Goal: Task Accomplishment & Management: Manage account settings

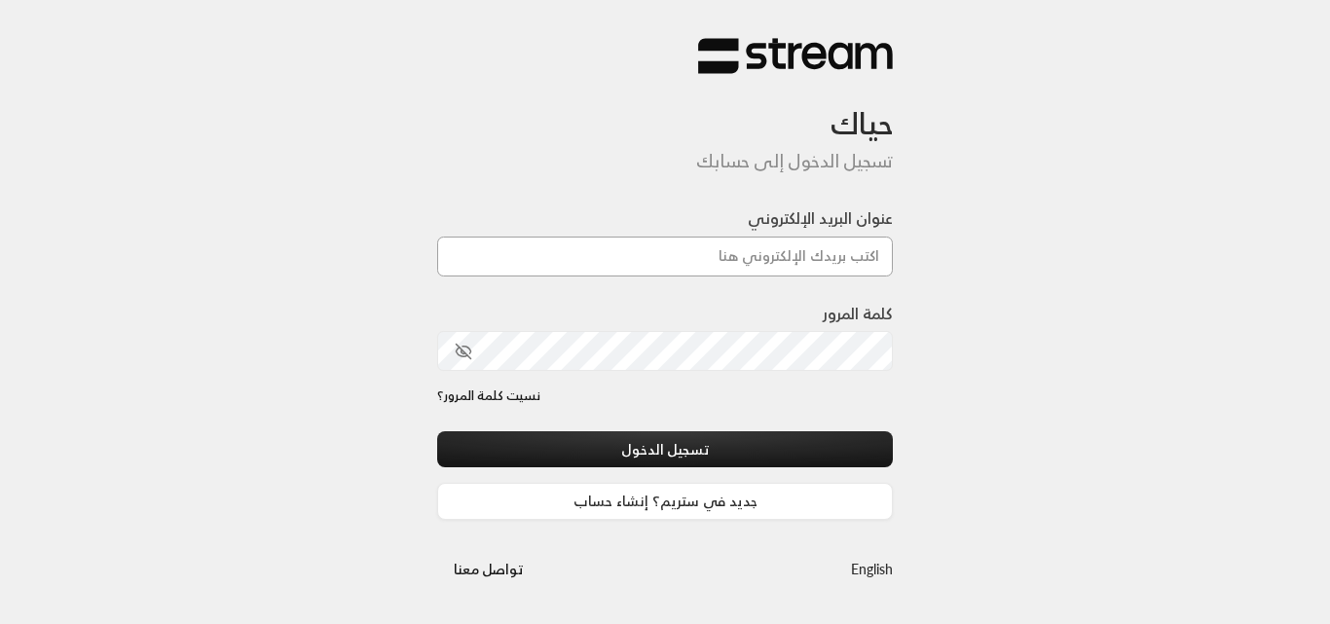
click at [826, 259] on input "عنوان البريد الإلكتروني" at bounding box center [665, 257] width 456 height 40
type input "[PERSON_NAME][DOMAIN_NAME][EMAIL_ADDRESS][DOMAIN_NAME]"
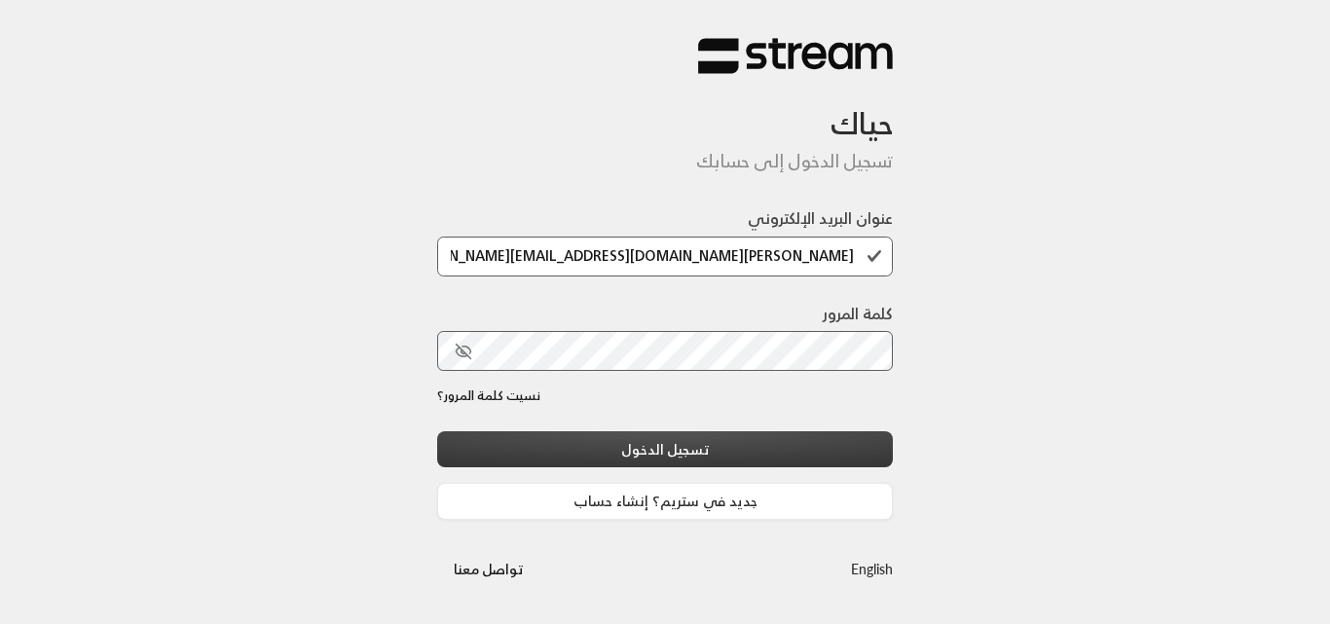
click at [732, 457] on button "تسجيل الدخول" at bounding box center [665, 449] width 456 height 36
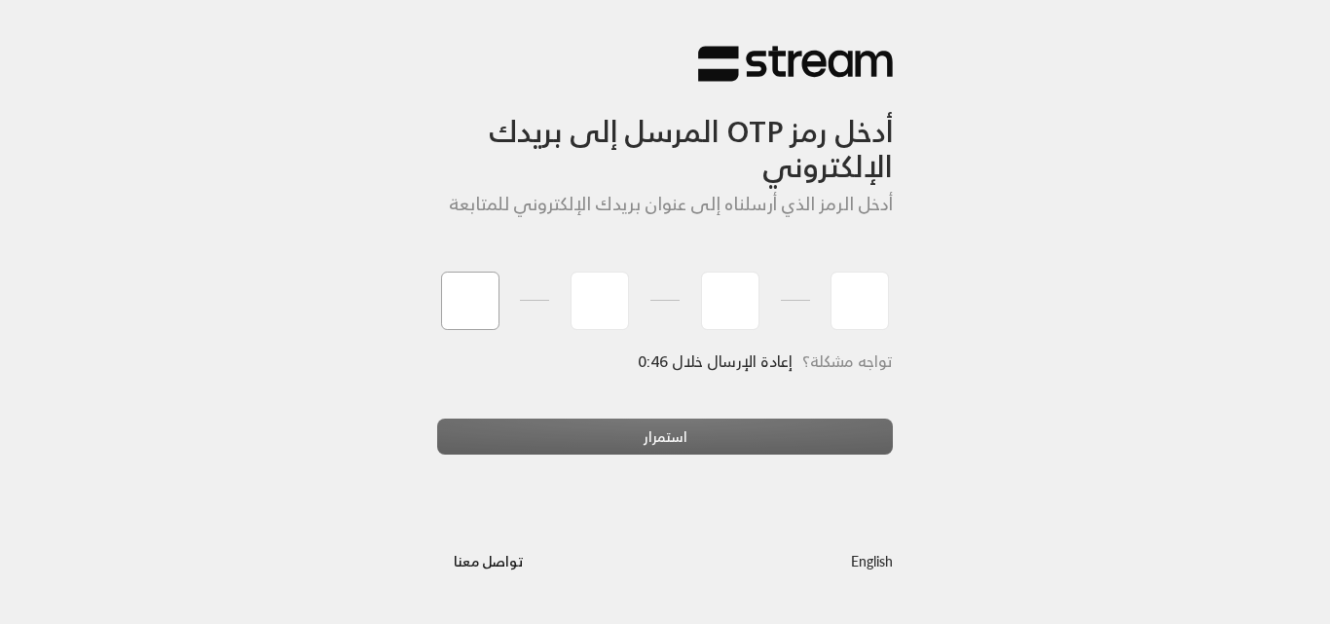
click at [477, 287] on input "tel" at bounding box center [470, 301] width 58 height 58
type input "5"
type input "4"
type input "8"
type input "0"
